Goal: Task Accomplishment & Management: Manage account settings

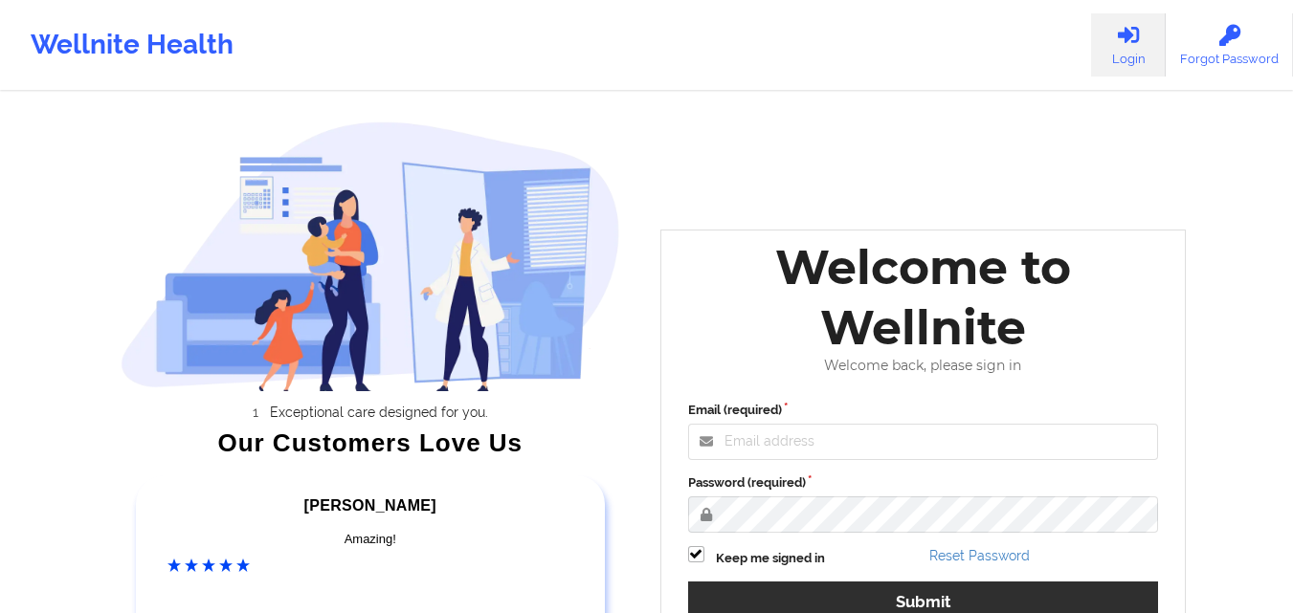
scroll to position [264, 0]
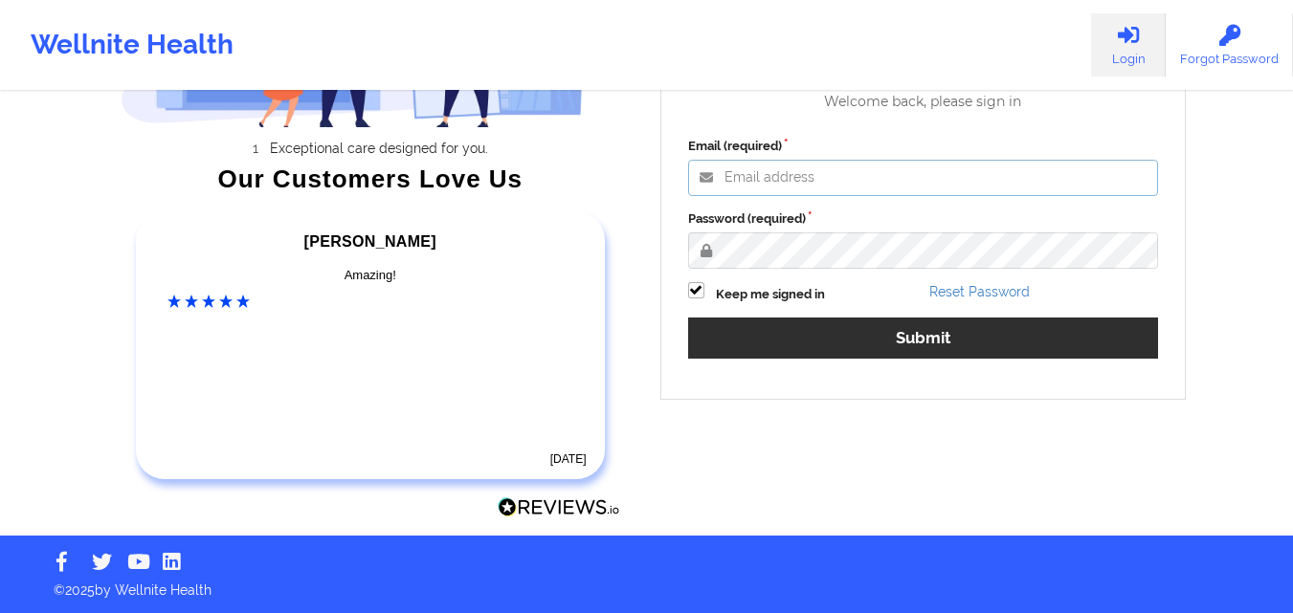
type input "[EMAIL_ADDRESS][DOMAIN_NAME]"
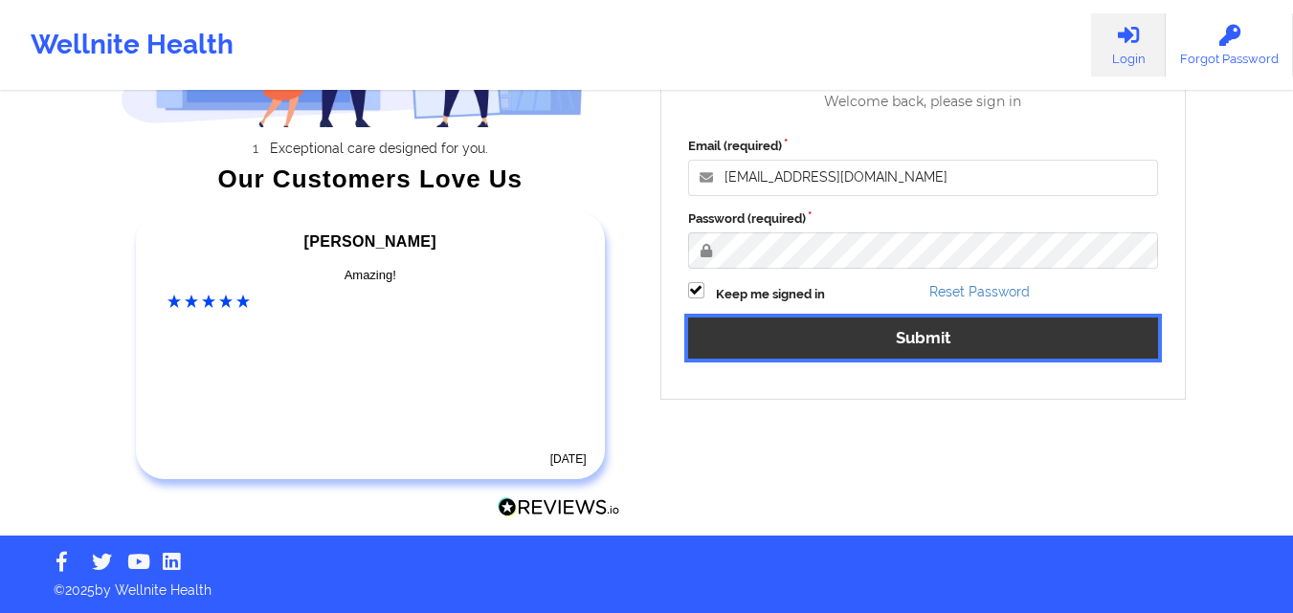
click at [899, 352] on button "Submit" at bounding box center [923, 338] width 471 height 41
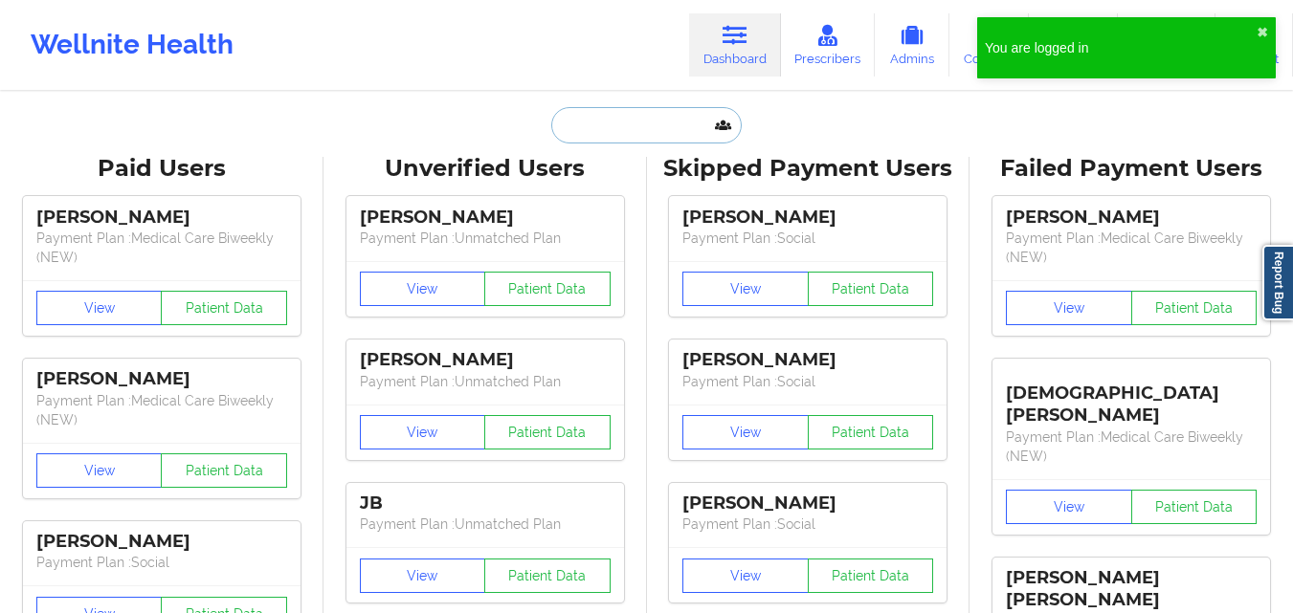
click at [635, 131] on input "text" at bounding box center [645, 125] width 189 height 36
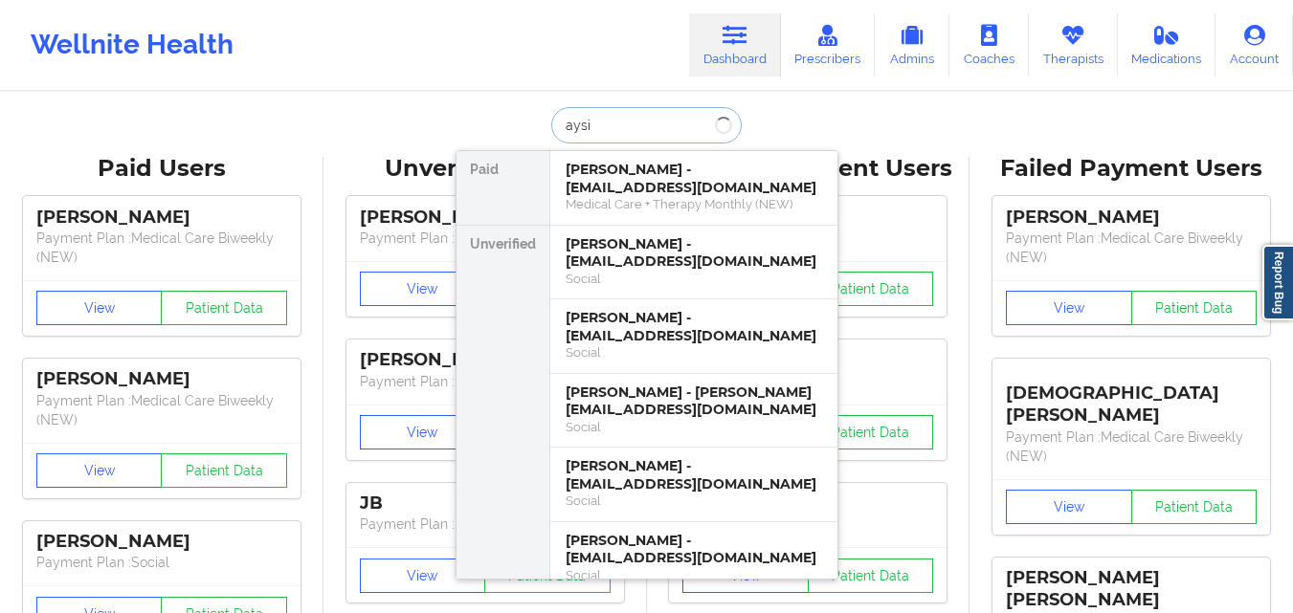
type input "aysia"
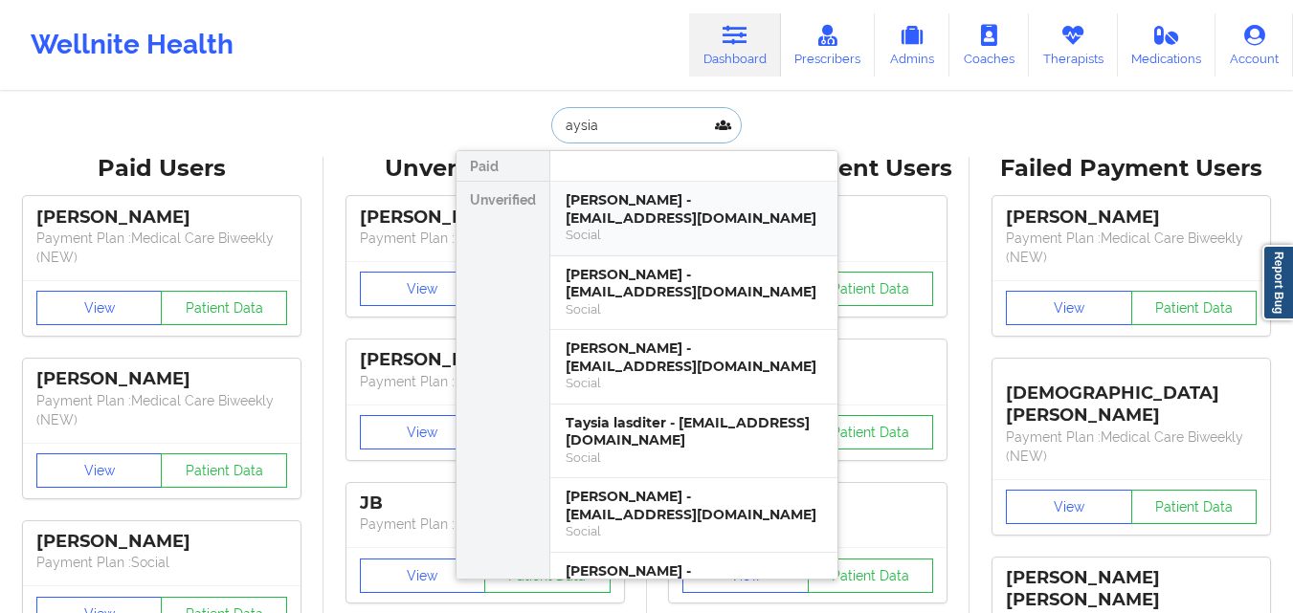
click at [637, 199] on div "[PERSON_NAME] - [EMAIL_ADDRESS][DOMAIN_NAME]" at bounding box center [694, 208] width 256 height 35
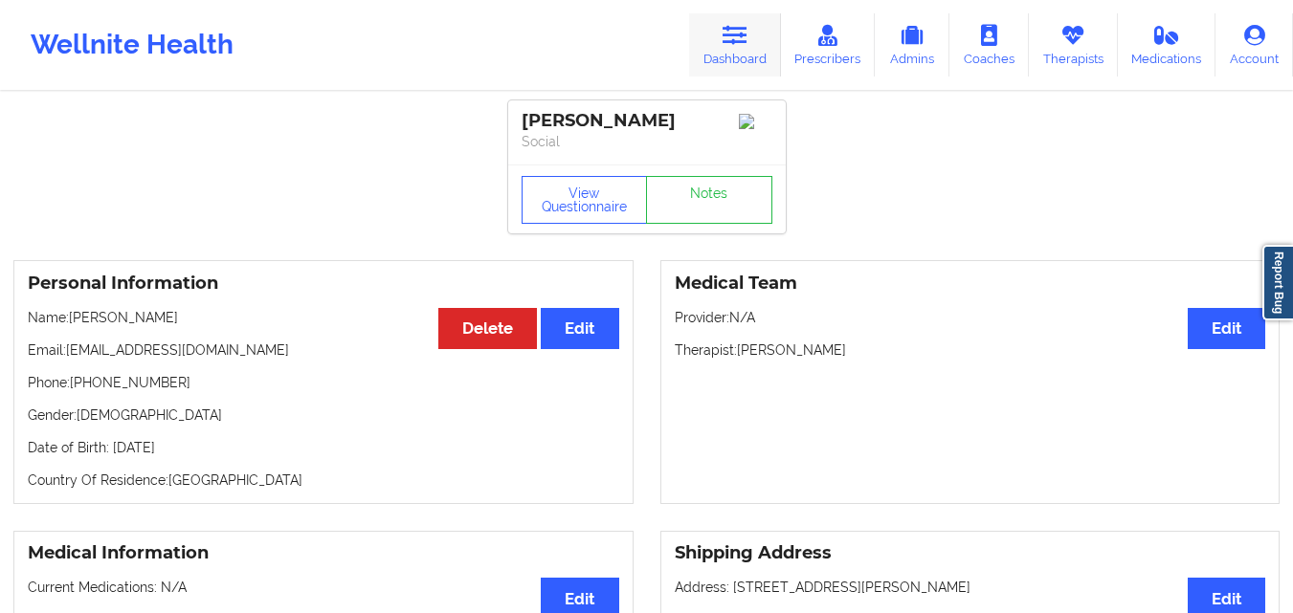
click at [752, 19] on link "Dashboard" at bounding box center [735, 44] width 92 height 63
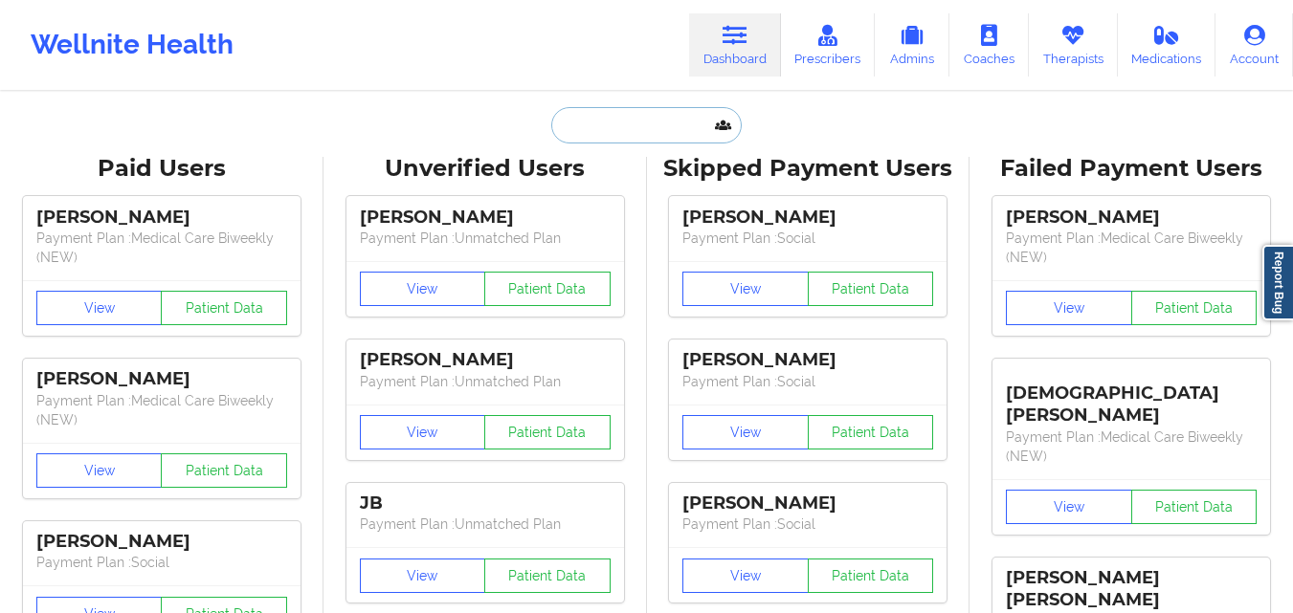
click at [572, 135] on input "text" at bounding box center [645, 125] width 189 height 36
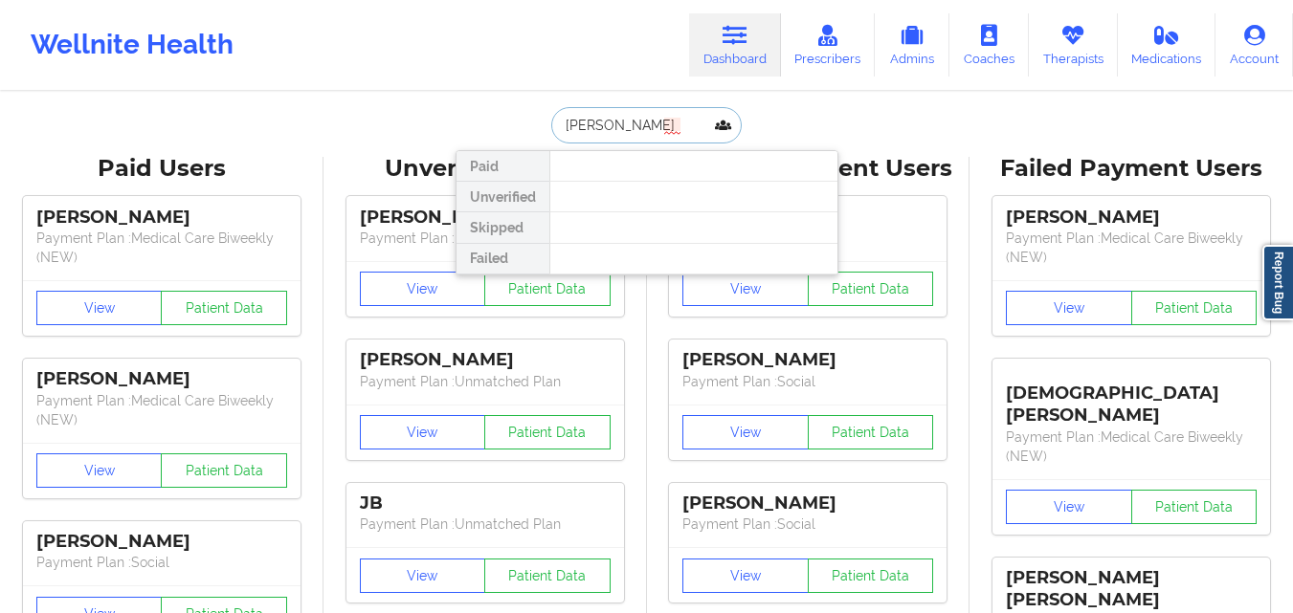
drag, startPoint x: 625, startPoint y: 123, endPoint x: 521, endPoint y: 125, distance: 104.3
click at [521, 125] on div "[PERSON_NAME] Paid Unverified Skipped Failed" at bounding box center [647, 125] width 383 height 36
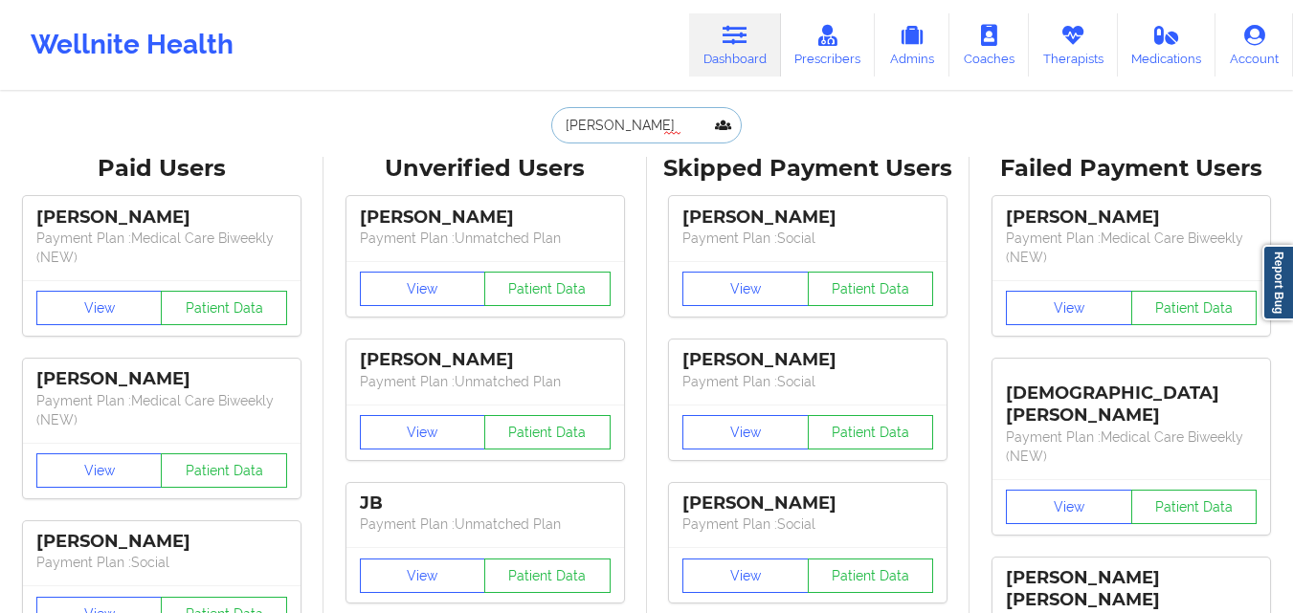
paste input "[PERSON_NAME]"
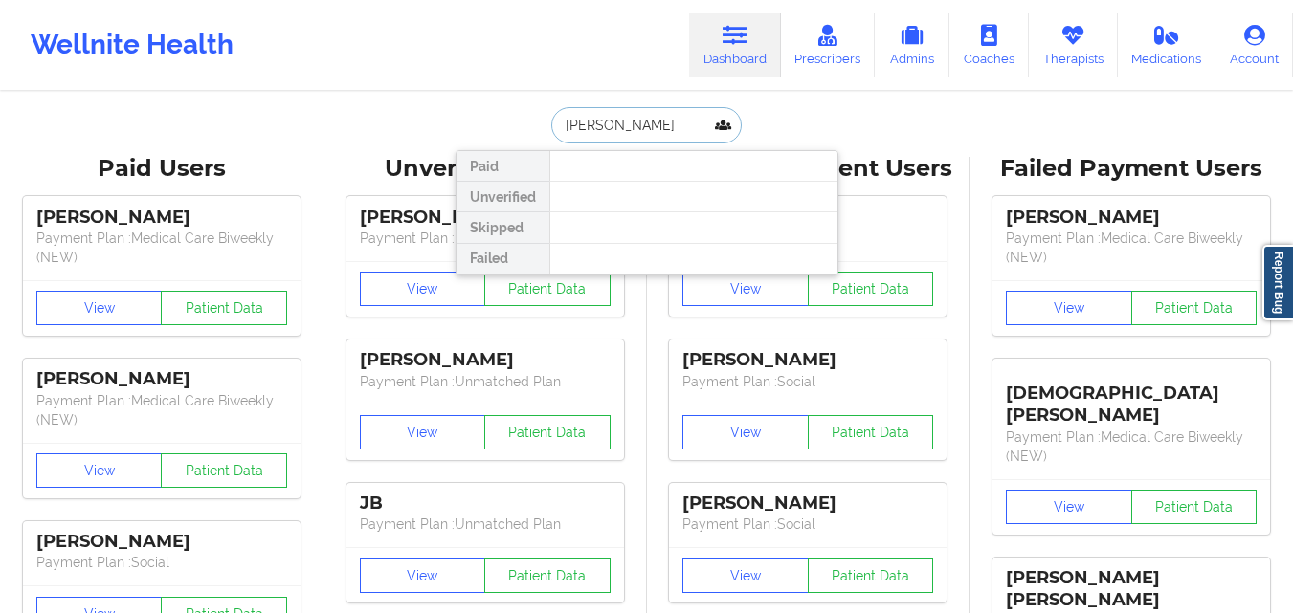
drag, startPoint x: 630, startPoint y: 124, endPoint x: 531, endPoint y: 136, distance: 99.2
click at [531, 136] on div "[PERSON_NAME] Unverified Skipped Failed" at bounding box center [647, 125] width 383 height 36
click at [653, 124] on input "[PERSON_NAME]" at bounding box center [645, 125] width 189 height 36
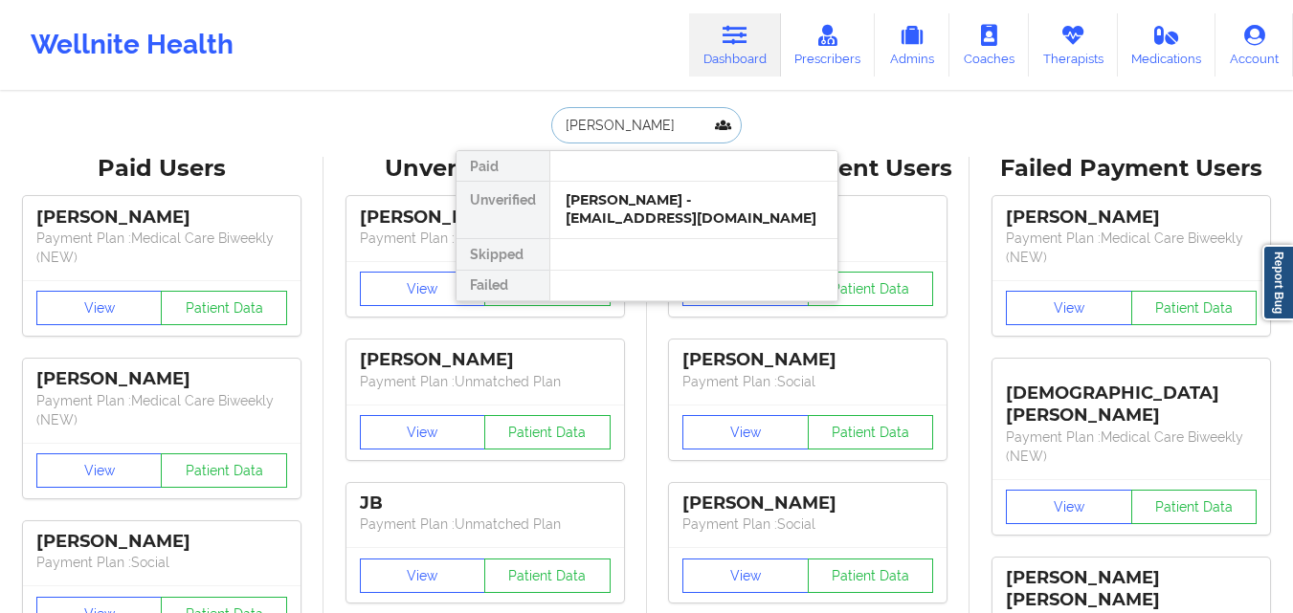
paste input "[PERSON_NAME],"
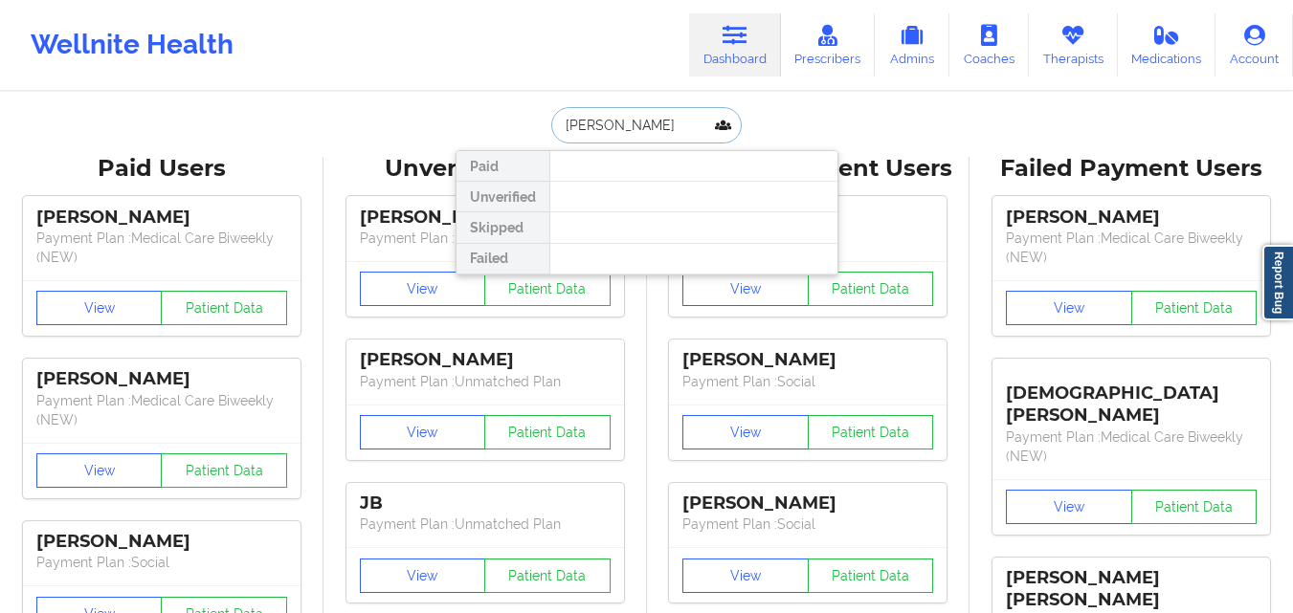
click at [632, 125] on input "[PERSON_NAME]" at bounding box center [645, 125] width 189 height 36
type input "[PERSON_NAME]"
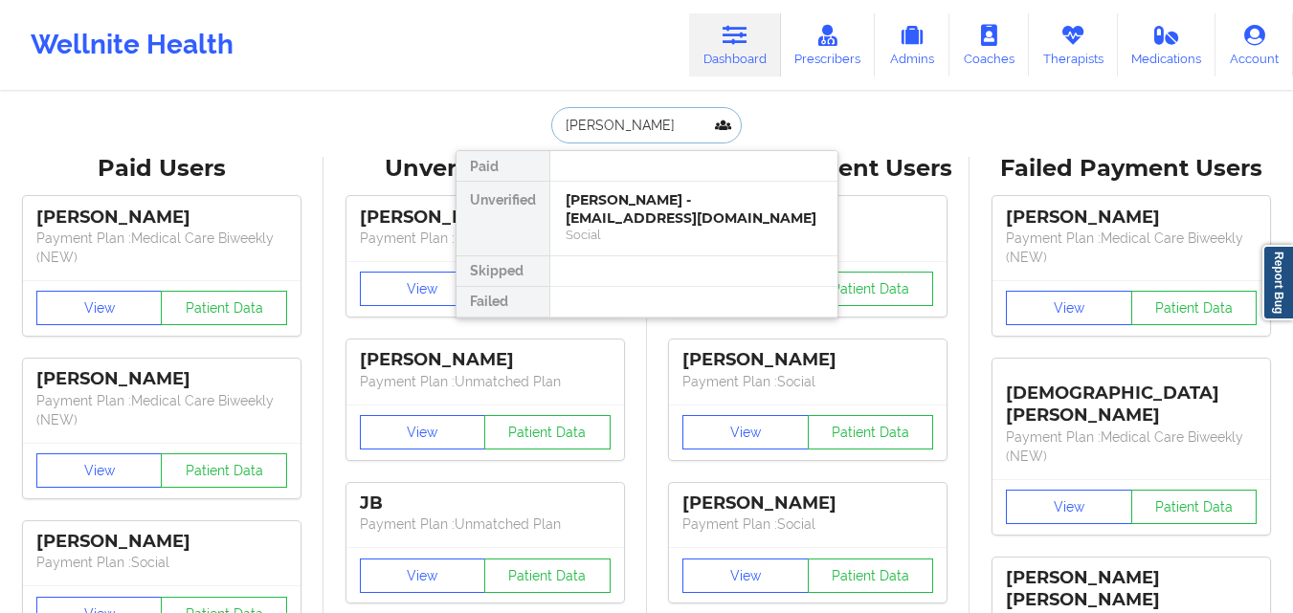
click at [634, 125] on input "[PERSON_NAME]" at bounding box center [645, 125] width 189 height 36
click at [649, 204] on div "[PERSON_NAME] - [EMAIL_ADDRESS][DOMAIN_NAME]" at bounding box center [694, 208] width 256 height 35
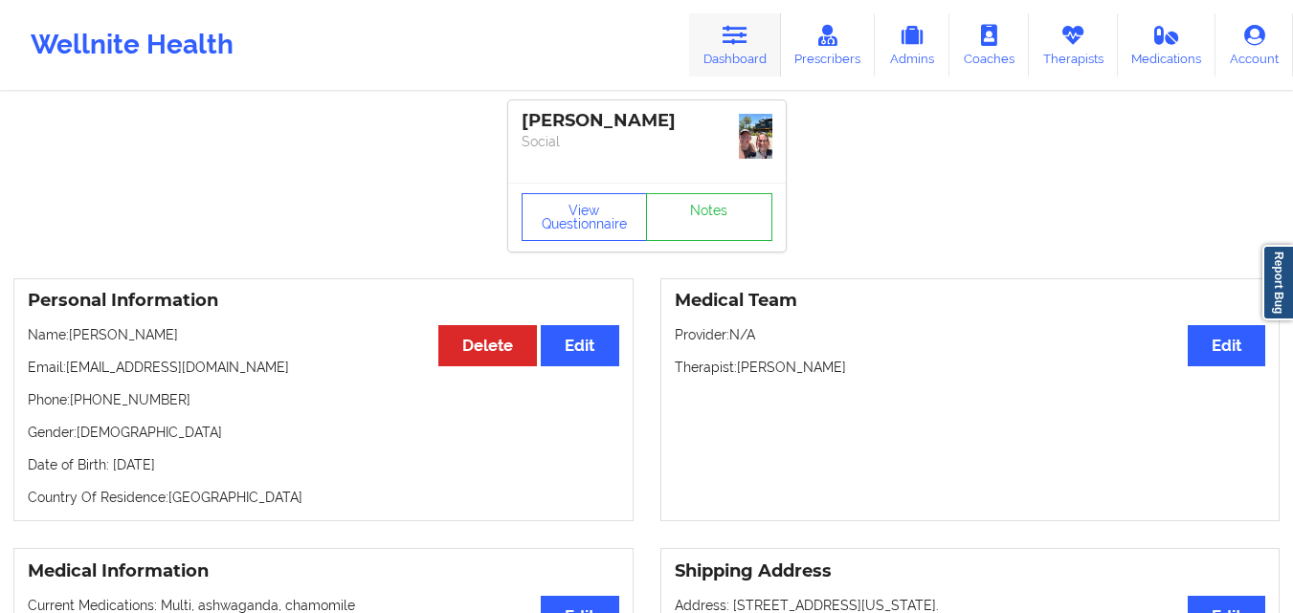
click at [743, 46] on icon at bounding box center [735, 35] width 25 height 21
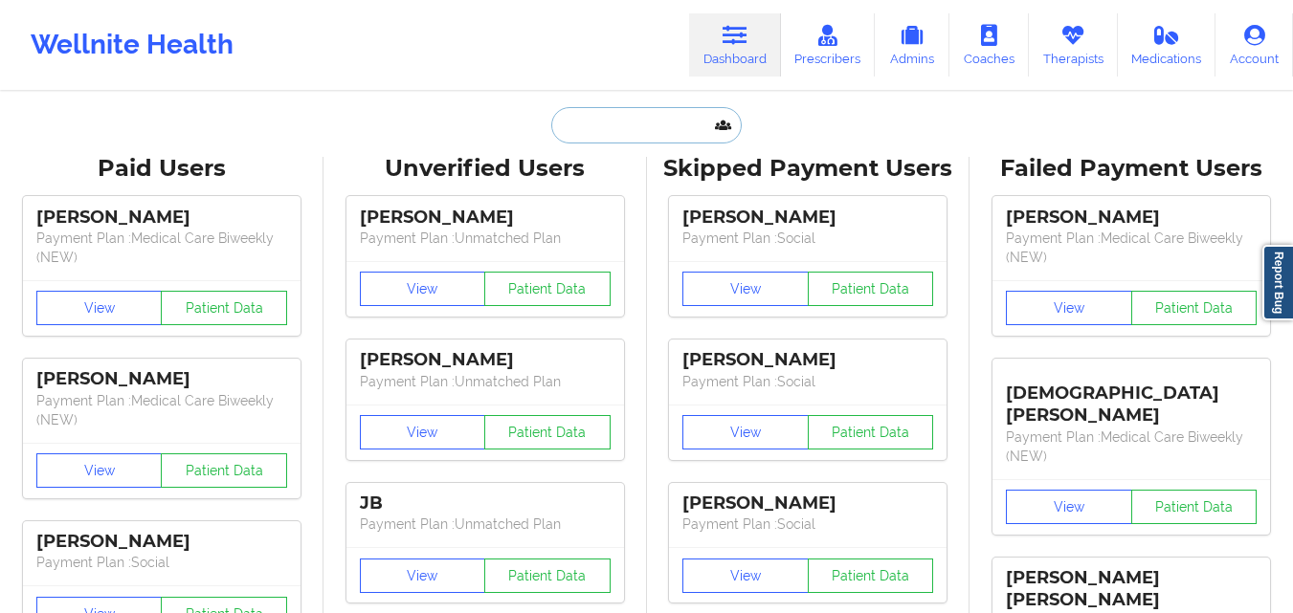
click at [623, 136] on input "text" at bounding box center [645, 125] width 189 height 36
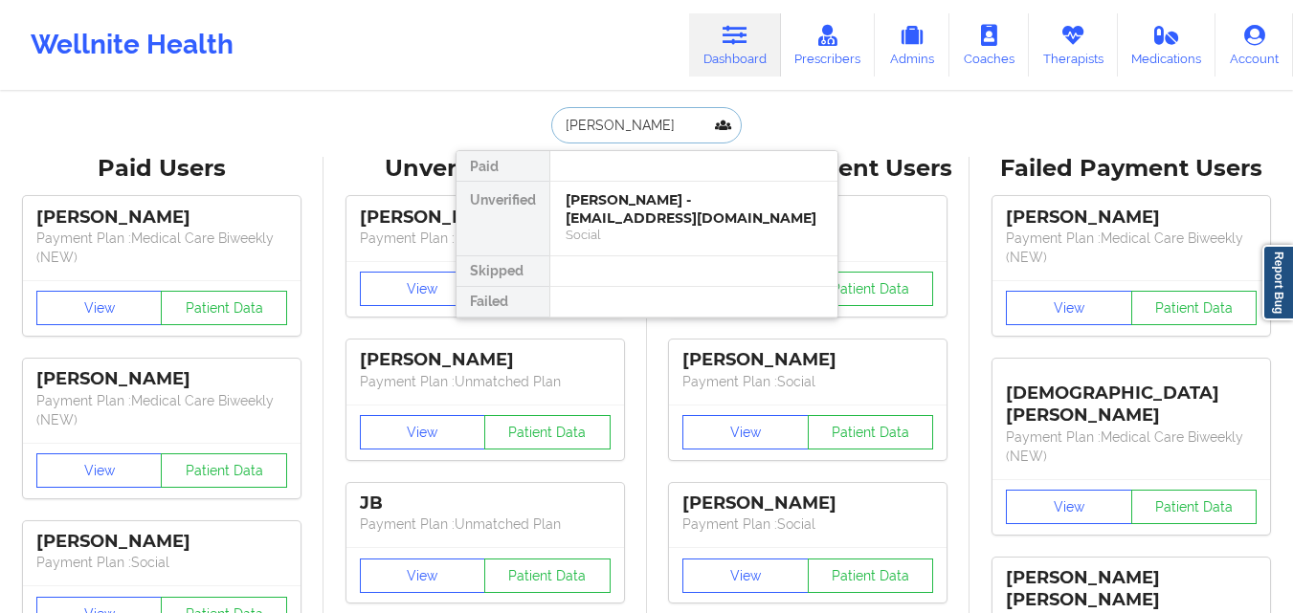
type input "[PERSON_NAME]"
click at [657, 209] on div "[PERSON_NAME] - [EMAIL_ADDRESS][DOMAIN_NAME]" at bounding box center [694, 208] width 256 height 35
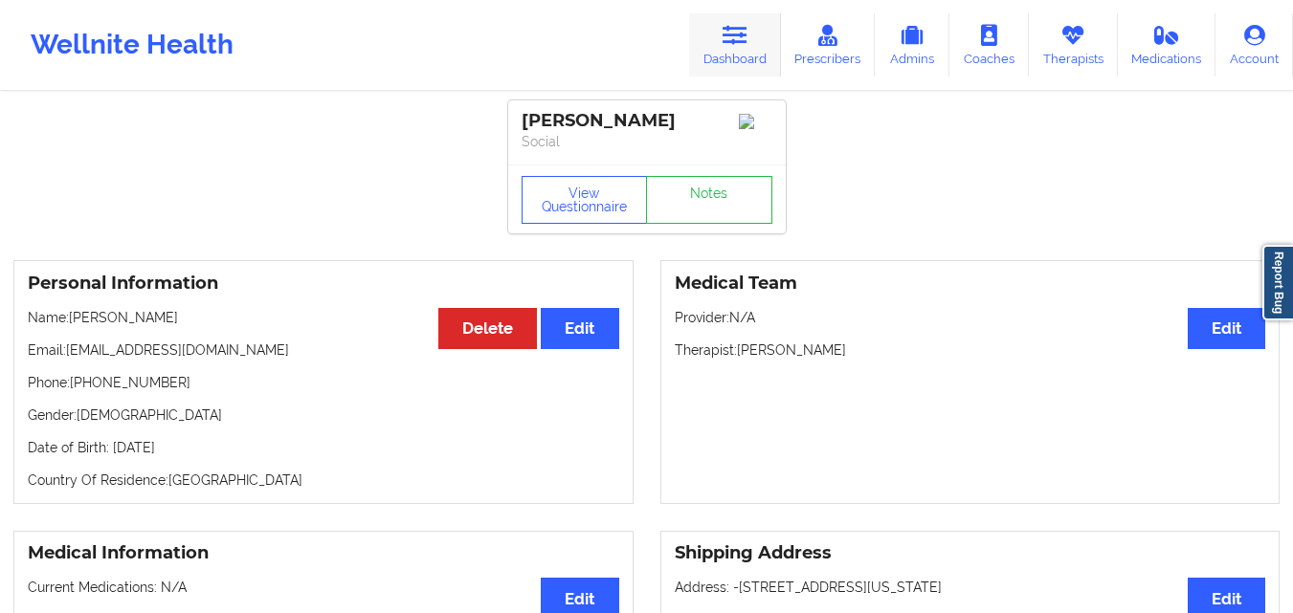
click at [729, 42] on icon at bounding box center [735, 35] width 25 height 21
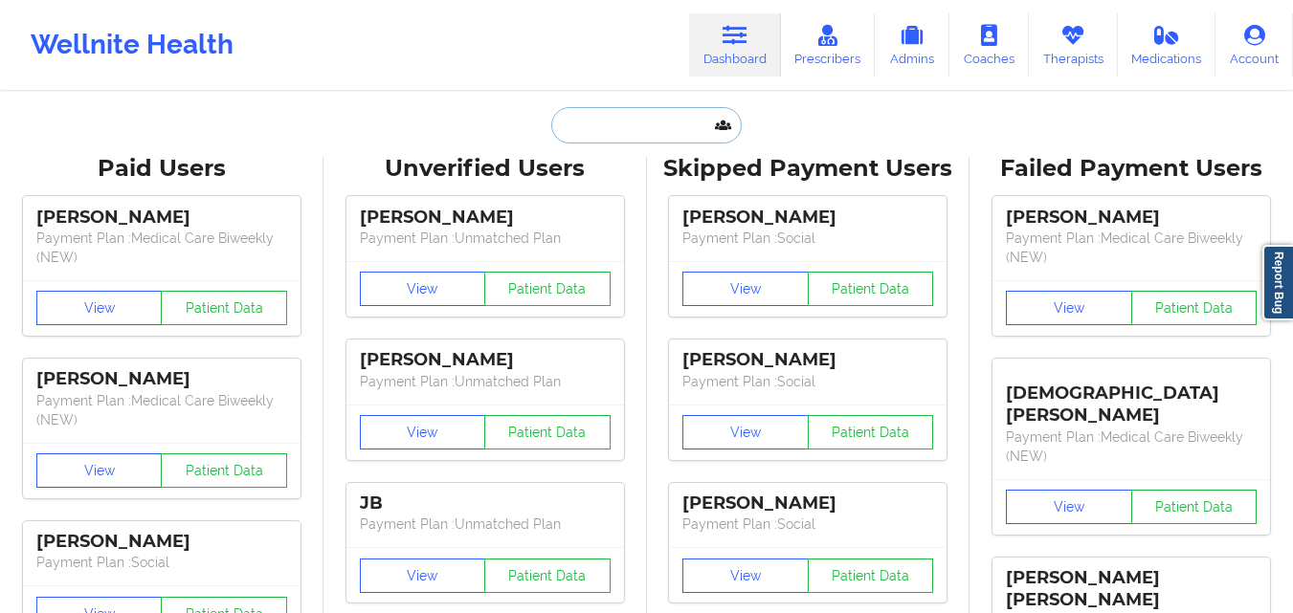
click at [635, 131] on input "text" at bounding box center [645, 125] width 189 height 36
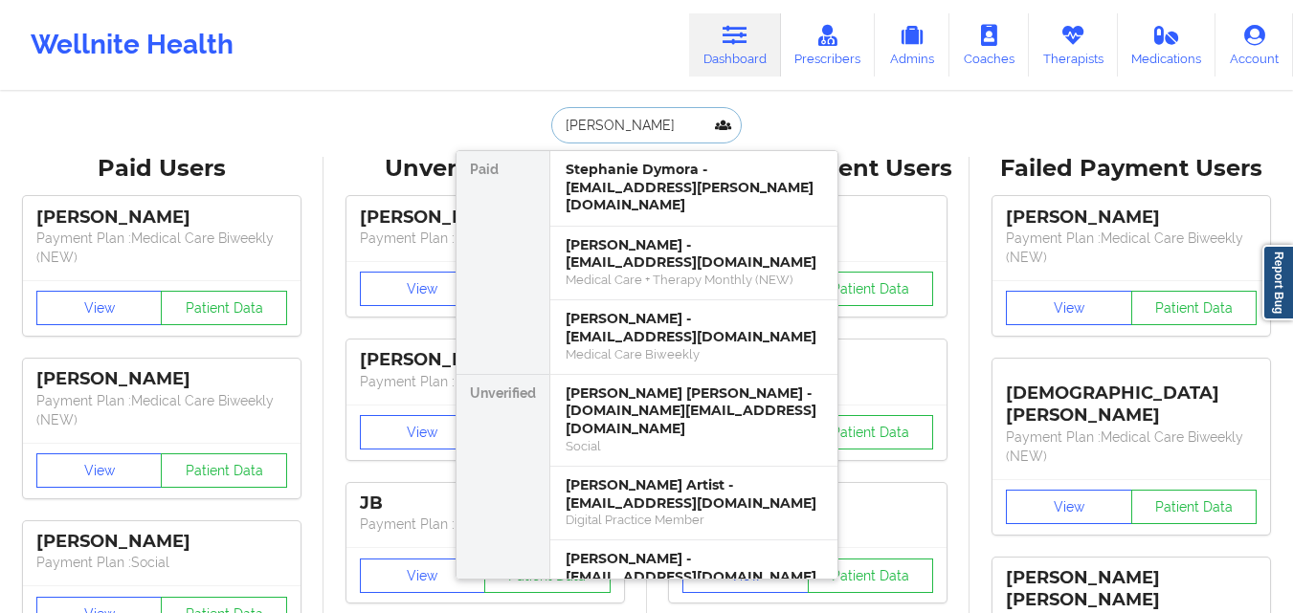
click at [635, 131] on input "[PERSON_NAME]" at bounding box center [645, 125] width 189 height 36
type input "[PERSON_NAME]"
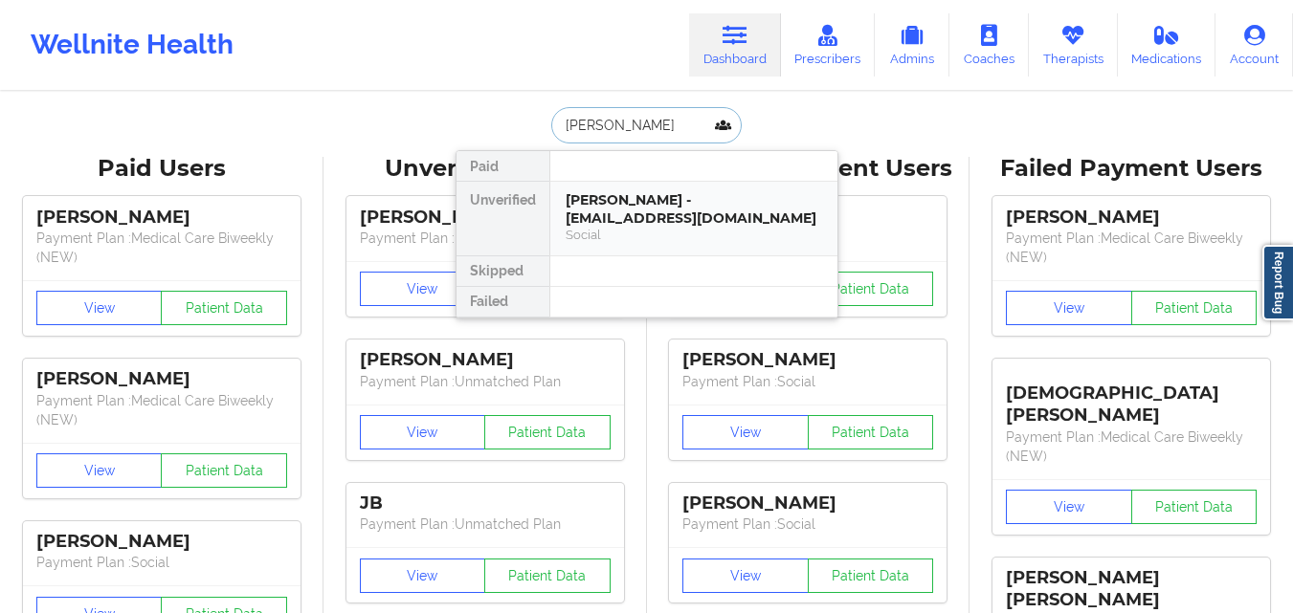
click at [673, 202] on div "[PERSON_NAME] - [EMAIL_ADDRESS][DOMAIN_NAME]" at bounding box center [694, 208] width 256 height 35
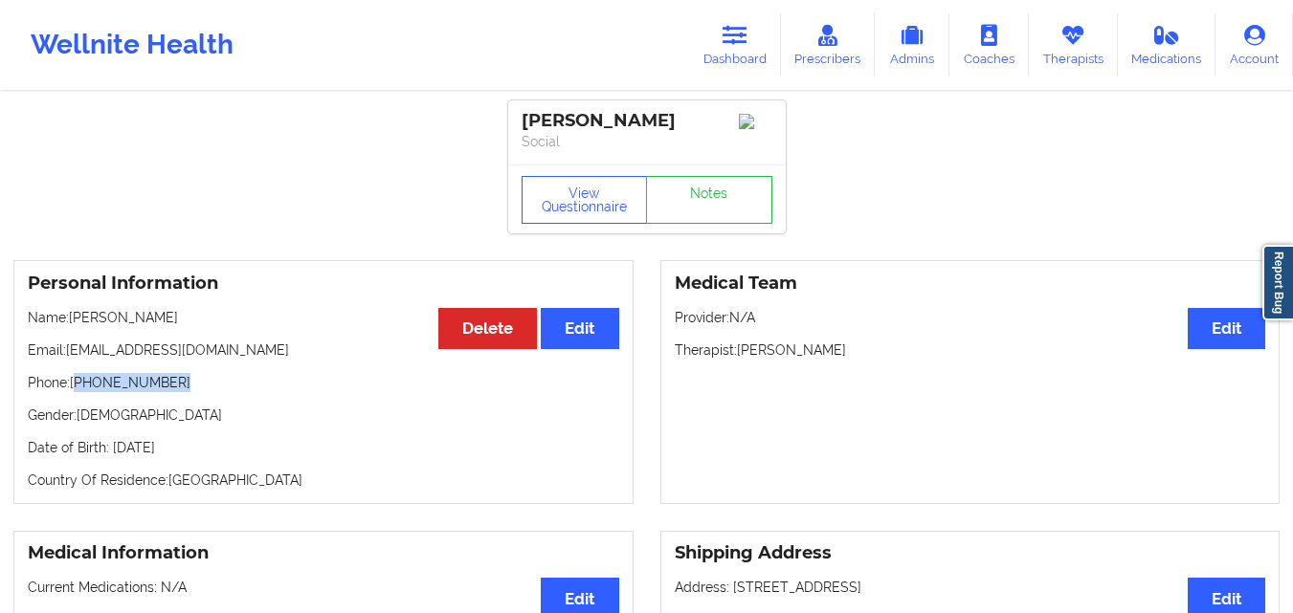
drag, startPoint x: 174, startPoint y: 395, endPoint x: 78, endPoint y: 387, distance: 96.1
click at [78, 387] on p "Phone: [PHONE_NUMBER]" at bounding box center [323, 382] width 591 height 19
copy p "[PHONE_NUMBER]"
click at [1081, 44] on icon at bounding box center [1072, 35] width 25 height 21
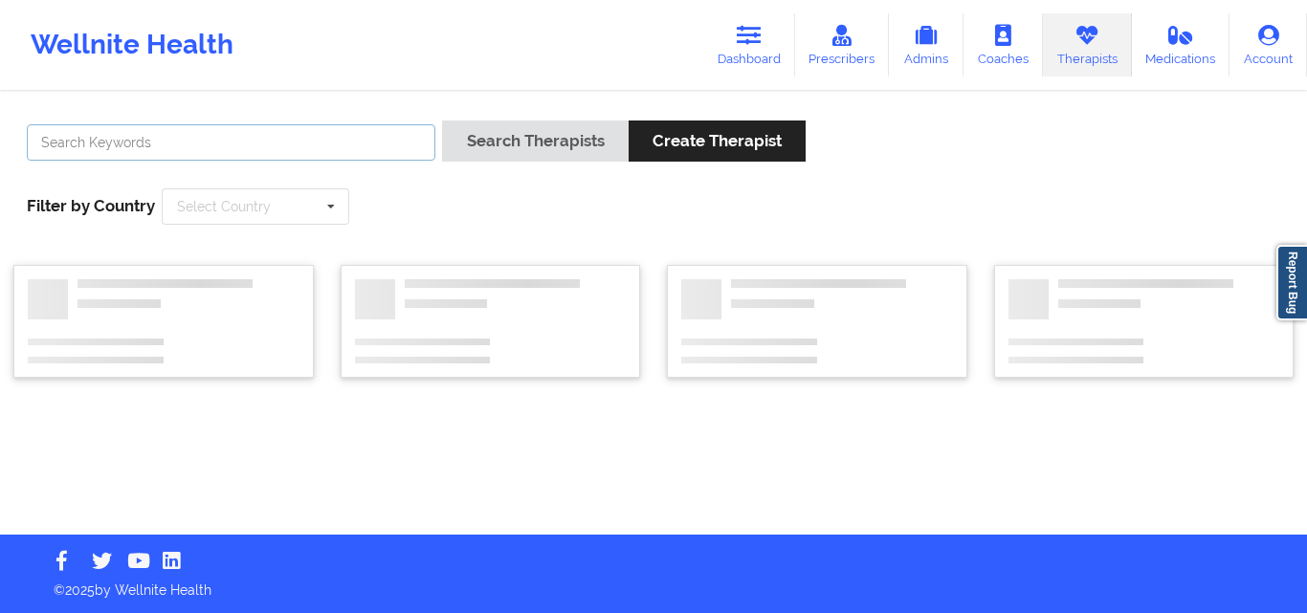
click at [285, 143] on input "text" at bounding box center [231, 142] width 409 height 36
paste input "Milena [PERSON_NAME] [PERSON_NAME]"
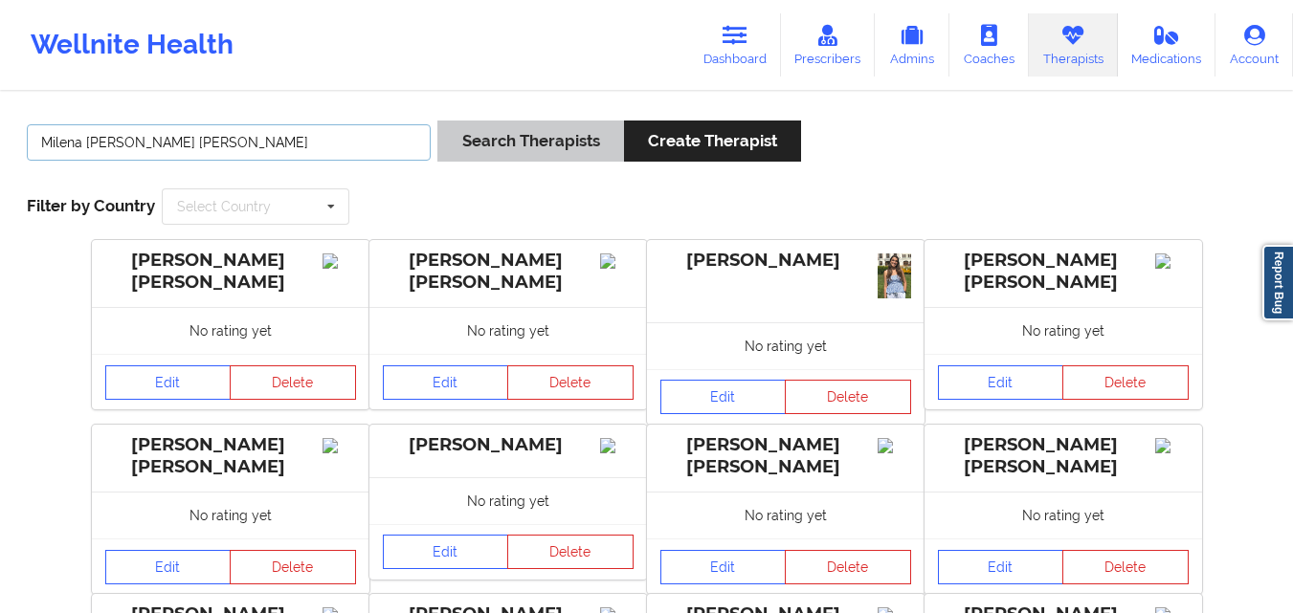
type input "Milena [PERSON_NAME] [PERSON_NAME]"
click at [493, 153] on button "Search Therapists" at bounding box center [530, 141] width 186 height 41
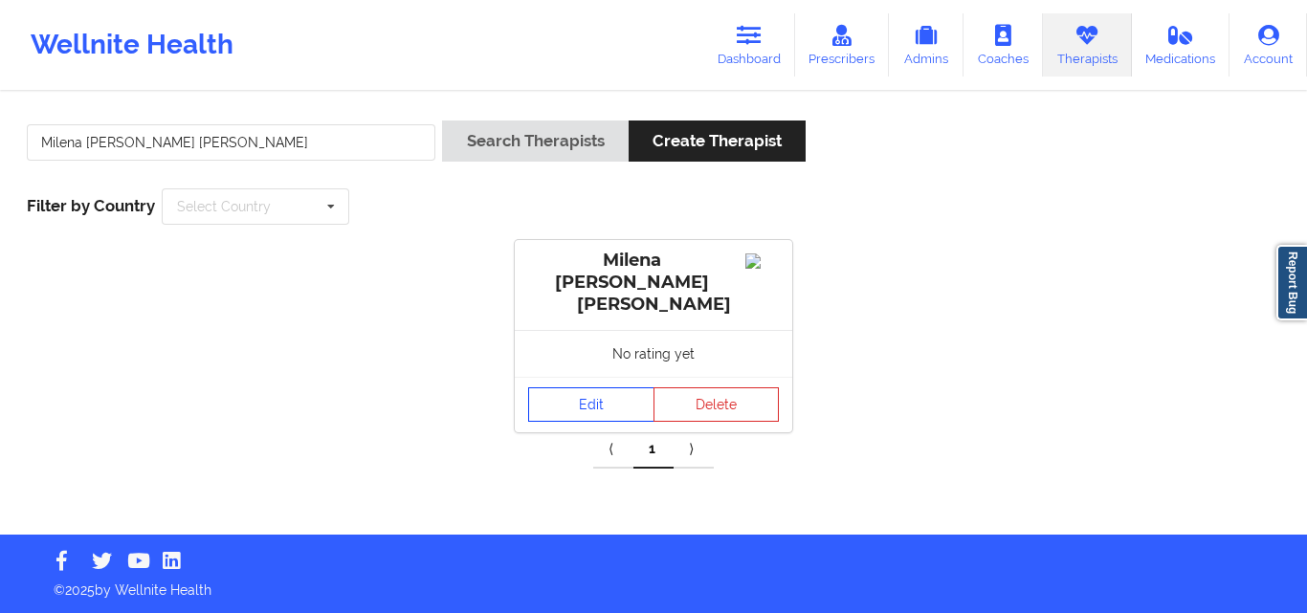
click at [586, 388] on link "Edit" at bounding box center [591, 405] width 126 height 34
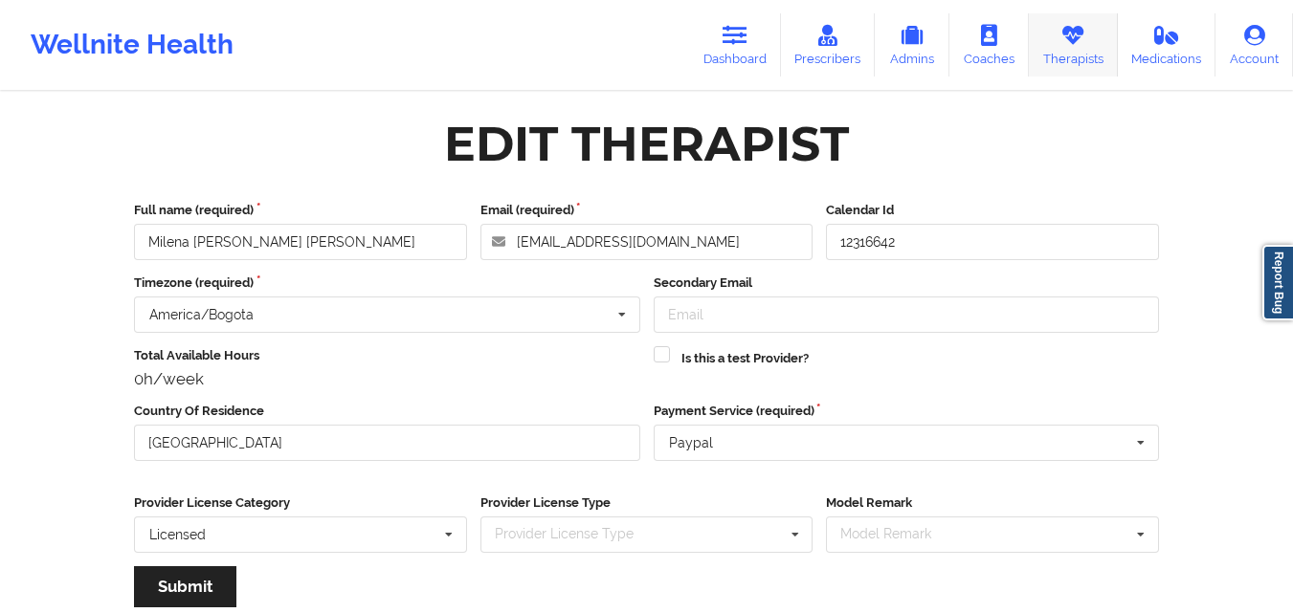
click at [1073, 42] on icon at bounding box center [1072, 35] width 25 height 21
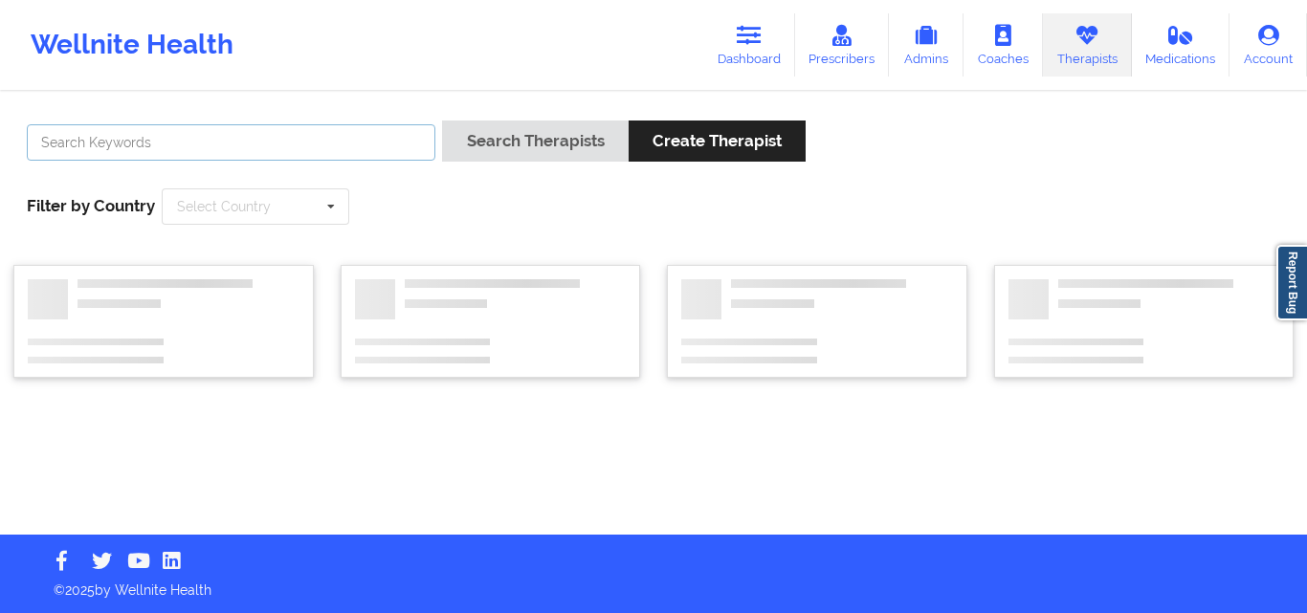
click at [336, 152] on input "text" at bounding box center [231, 142] width 409 height 36
paste input "[PERSON_NAME]"
type input "[PERSON_NAME]"
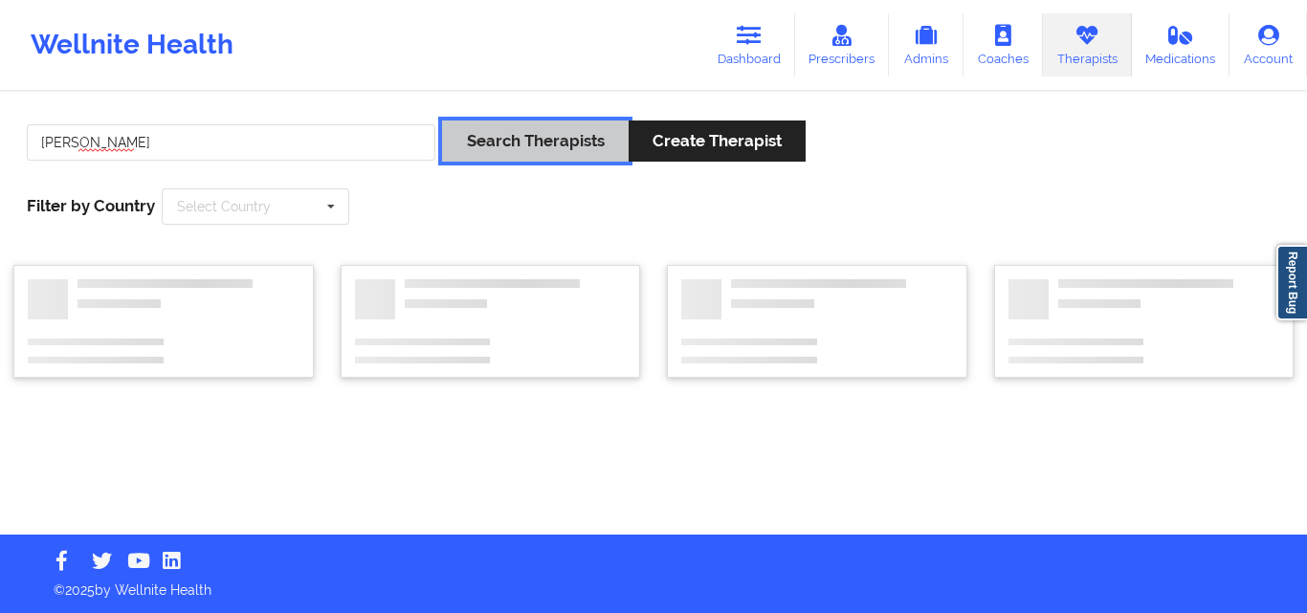
click at [515, 145] on button "Search Therapists" at bounding box center [535, 141] width 186 height 41
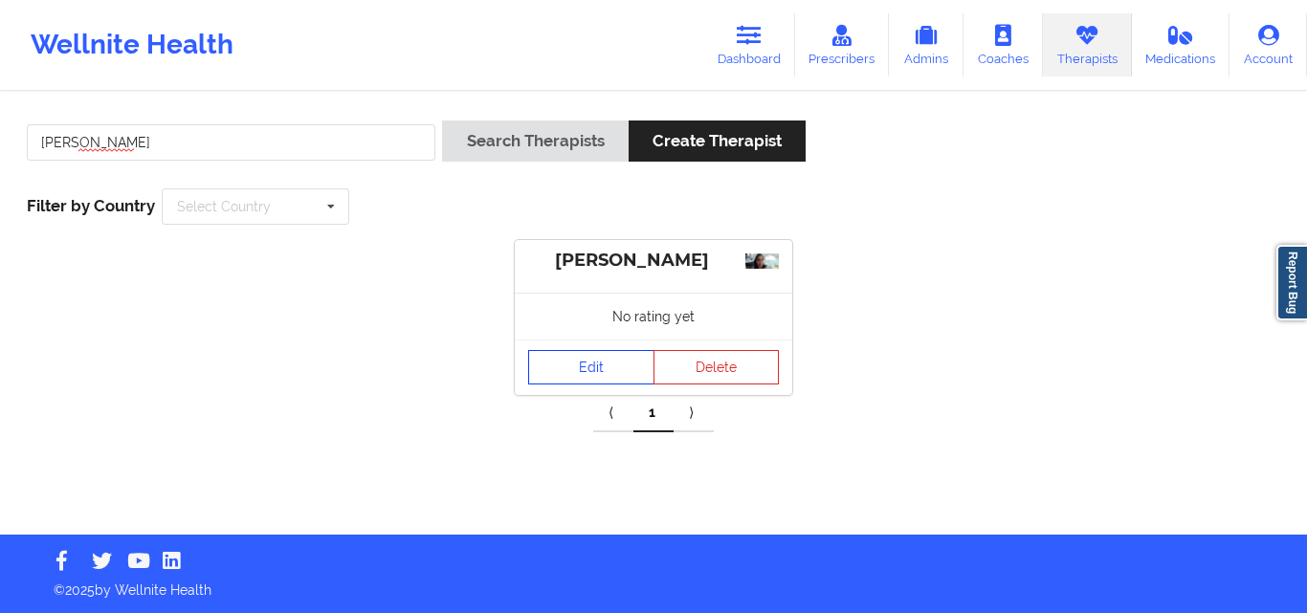
click at [591, 374] on link "Edit" at bounding box center [591, 367] width 126 height 34
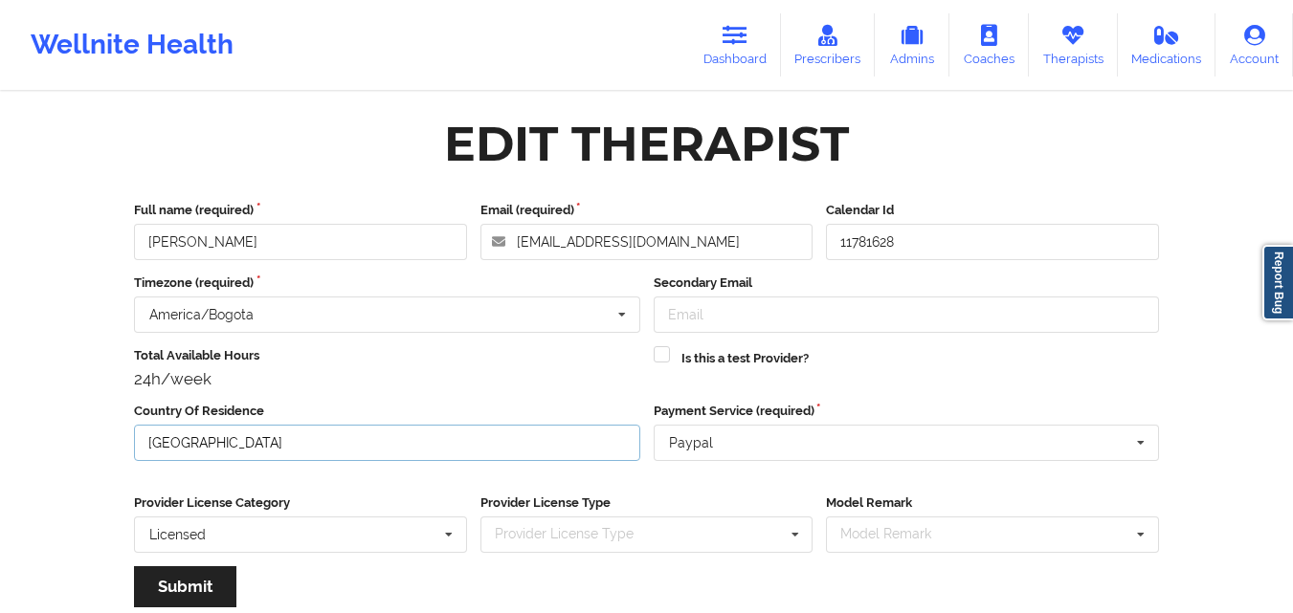
drag, startPoint x: 222, startPoint y: 447, endPoint x: 116, endPoint y: 432, distance: 107.3
click at [116, 432] on div "Edit Therapist Full name (required) [PERSON_NAME] Email (required) [EMAIL_ADDRE…" at bounding box center [646, 443] width 1079 height 673
click at [50, 327] on div "Wellnite Health Dashboard Prescribers Admins Coaches Therapists Medications Acc…" at bounding box center [646, 396] width 1293 height 793
